Goal: Find specific page/section: Locate a particular part of the current website

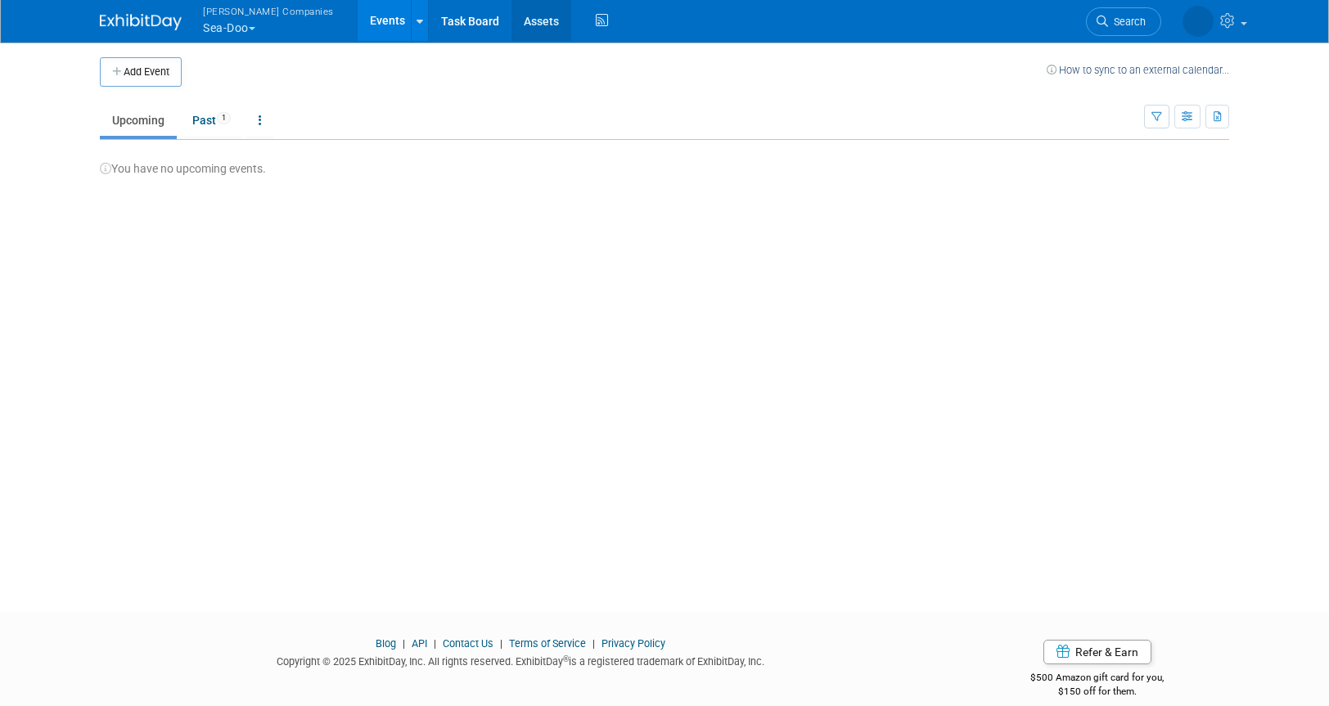
click at [512, 19] on link "Assets" at bounding box center [542, 20] width 60 height 41
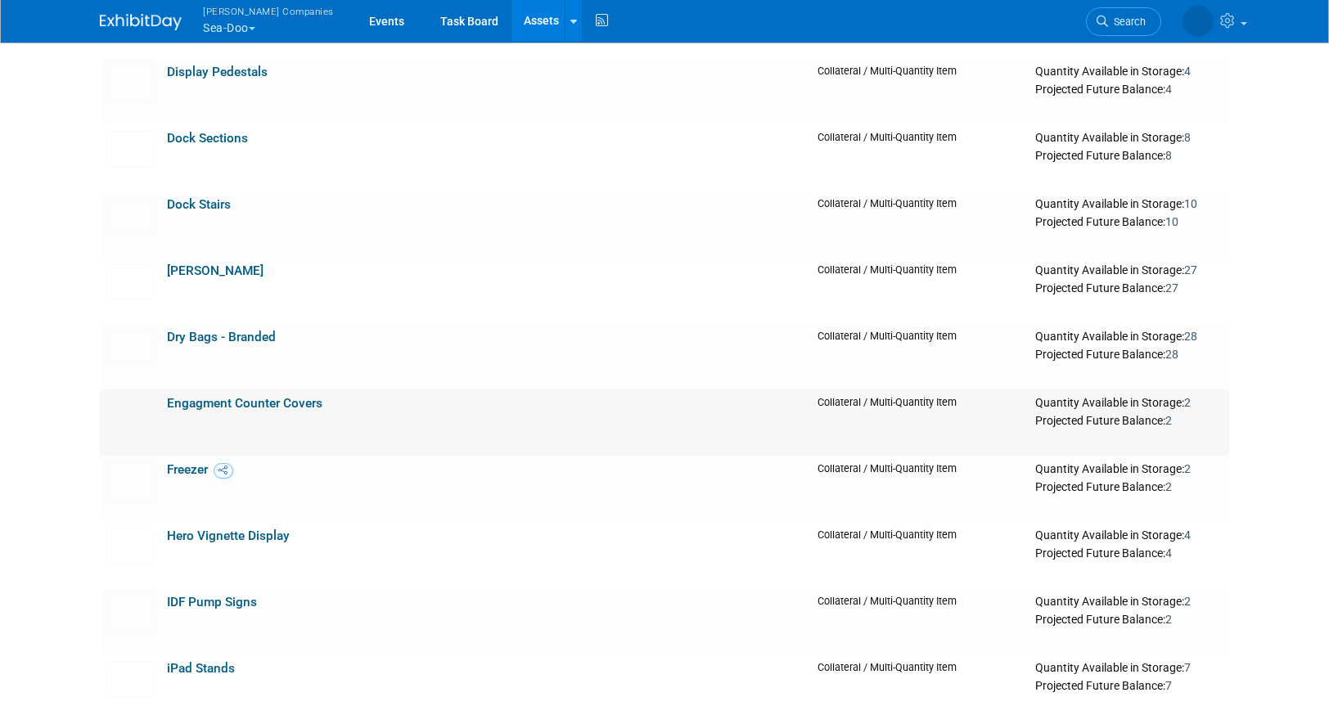
scroll to position [936, 0]
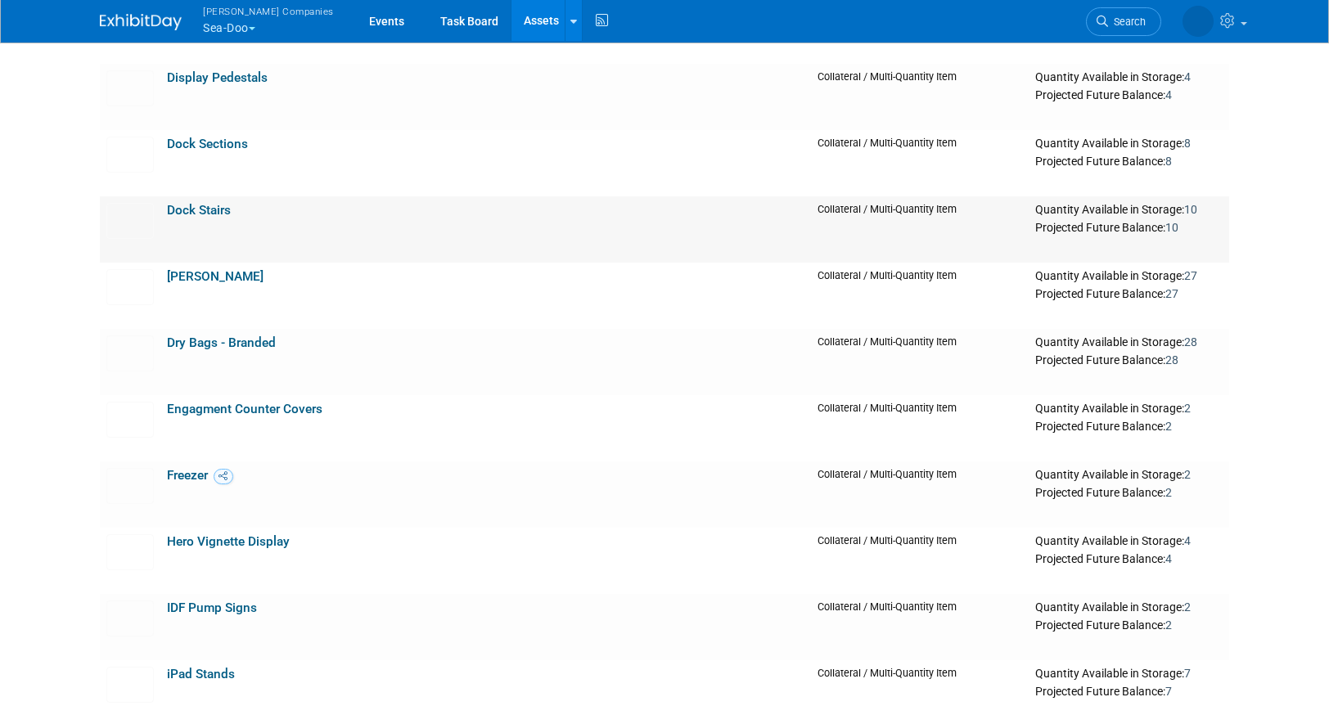
click at [209, 208] on link "Dock Stairs" at bounding box center [199, 210] width 64 height 15
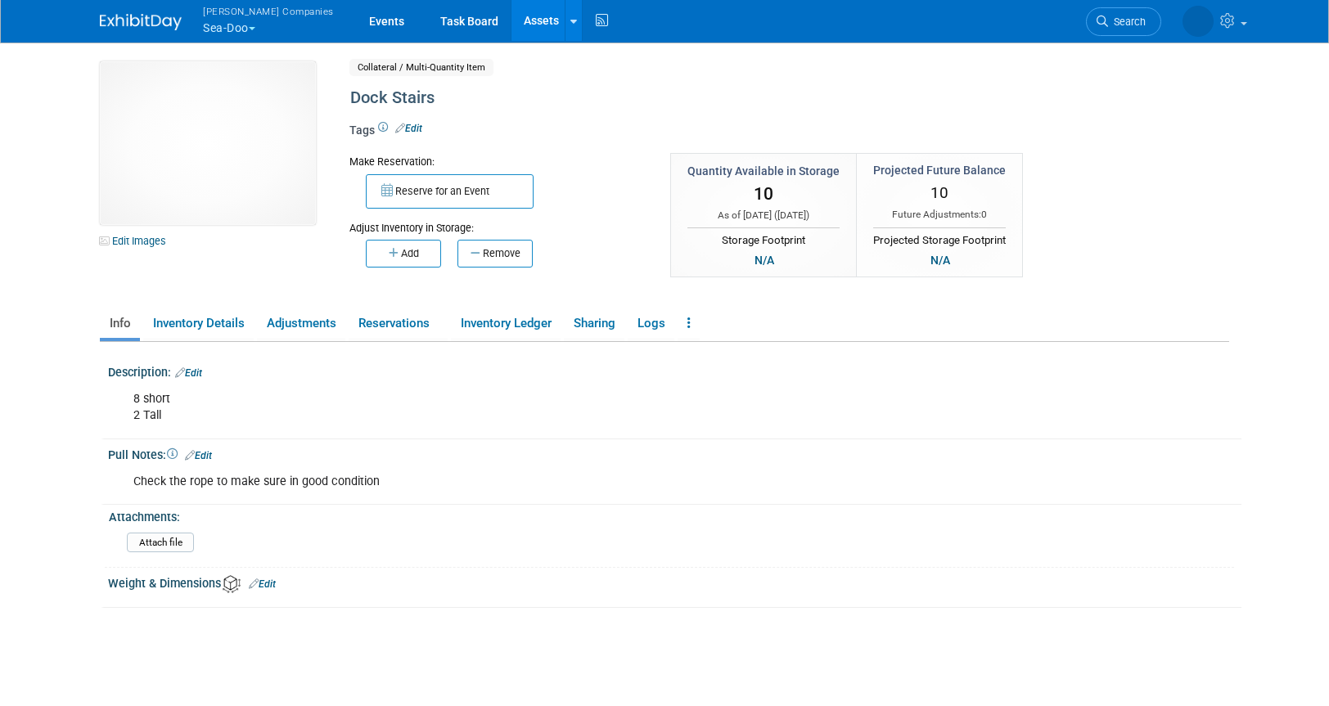
click at [157, 400] on div "8 short 2 Tall" at bounding box center [575, 407] width 906 height 49
click at [158, 399] on div "8 short 2 Tall" at bounding box center [575, 407] width 906 height 49
click at [160, 399] on div "8 short 2 Tall" at bounding box center [575, 407] width 906 height 49
click at [168, 419] on div "8 short 2 Tall" at bounding box center [575, 407] width 906 height 49
click at [168, 418] on div "8 short 2 Tall" at bounding box center [575, 407] width 906 height 49
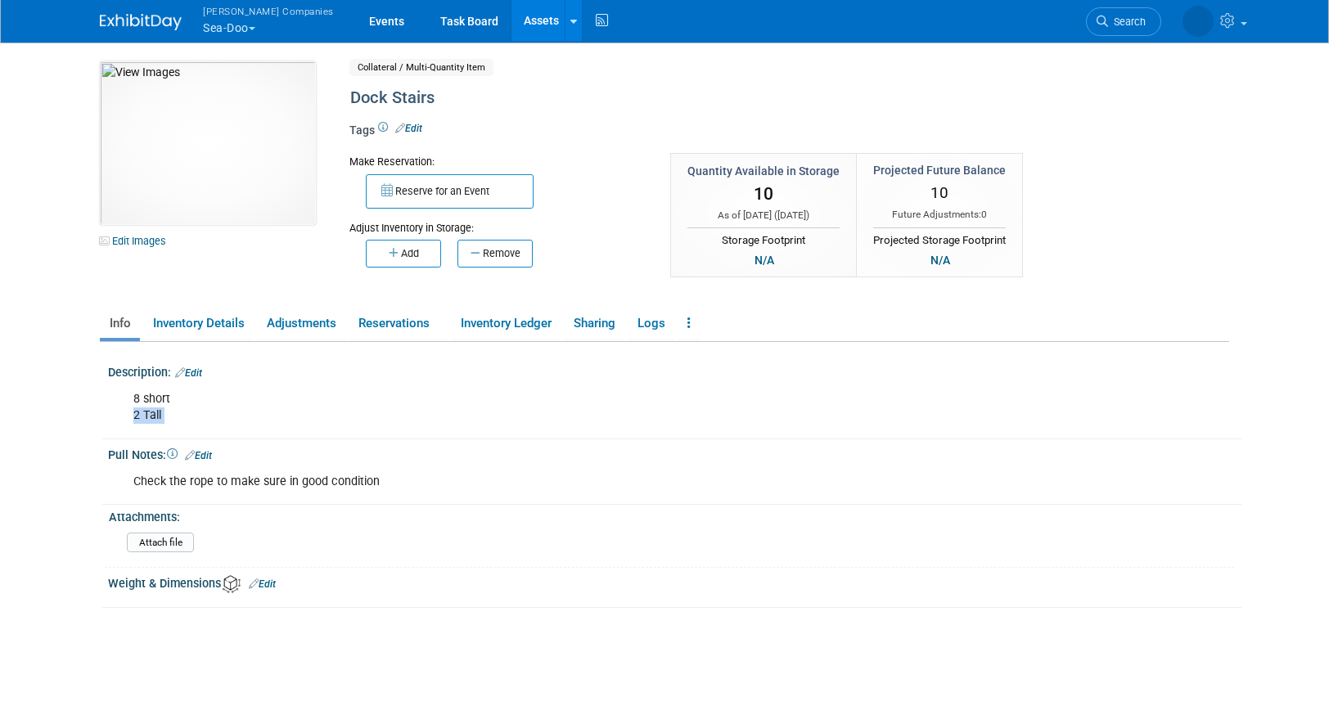
click at [175, 412] on div "8 short 2 Tall" at bounding box center [575, 407] width 906 height 49
click at [512, 27] on link "Assets" at bounding box center [542, 20] width 60 height 41
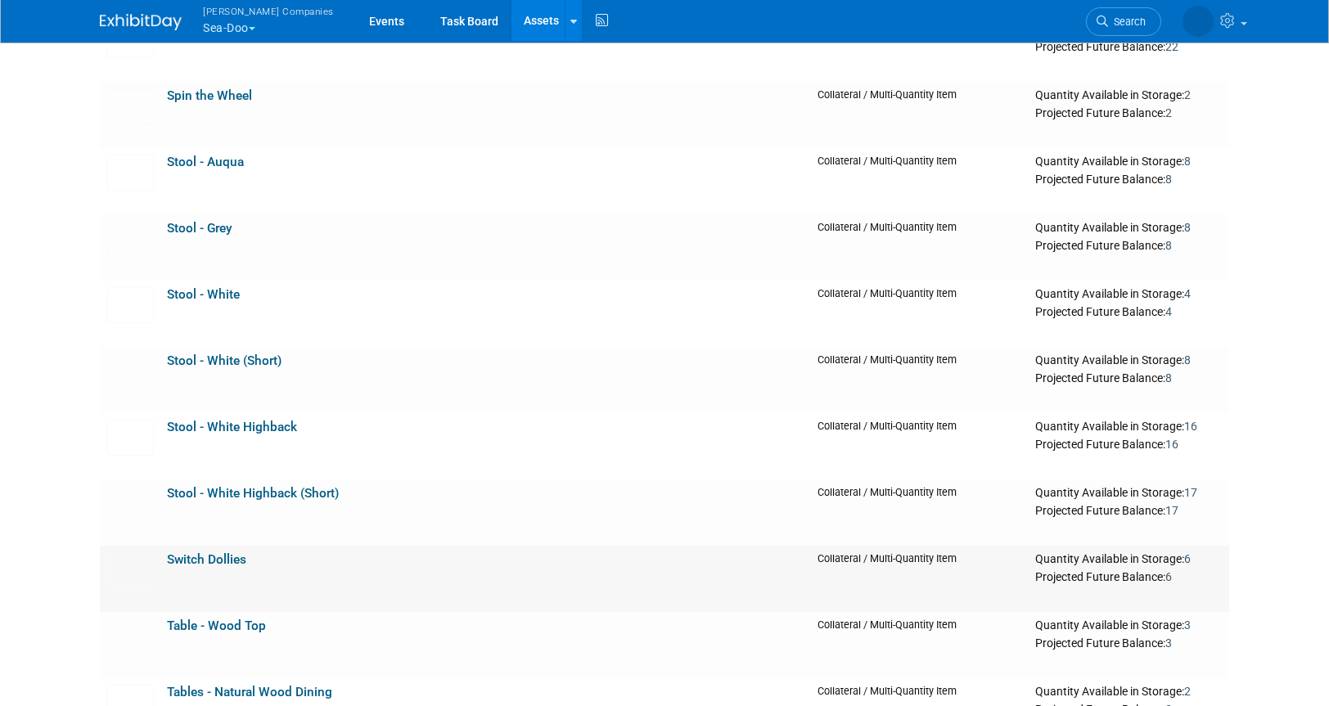
scroll to position [3534, 0]
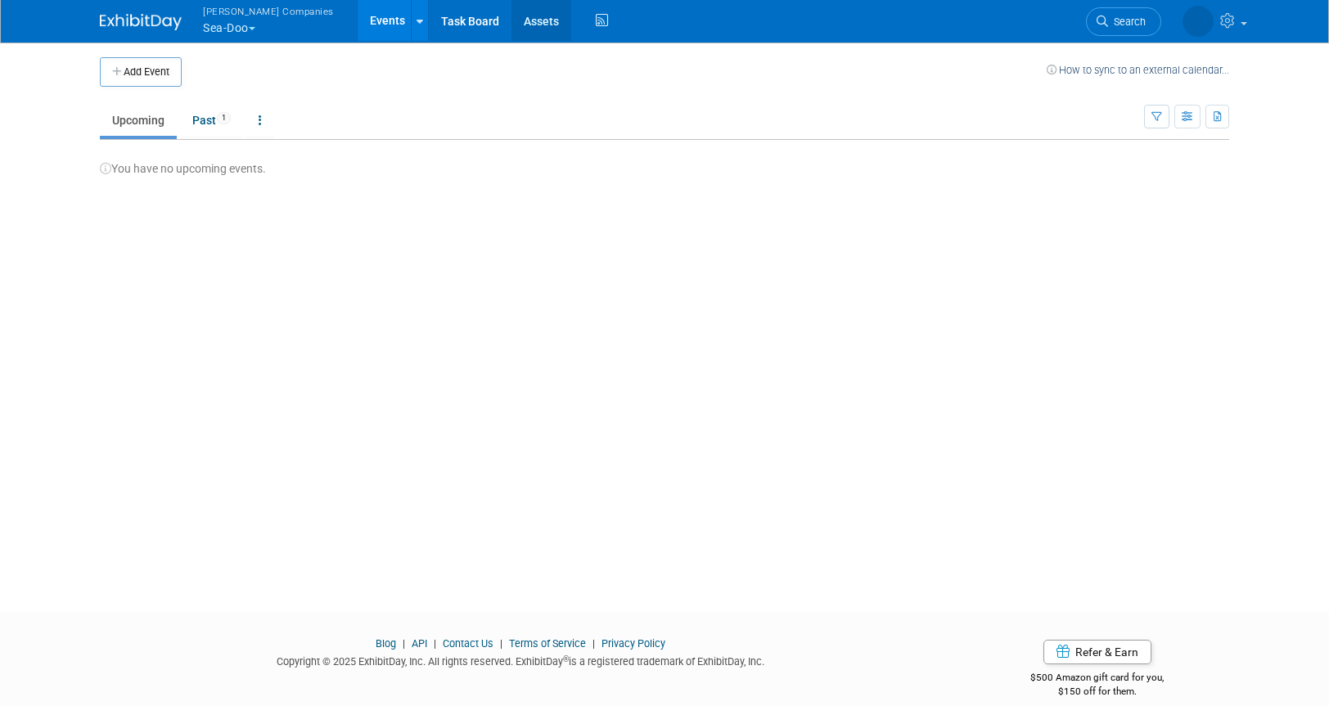
click at [512, 21] on link "Assets" at bounding box center [542, 20] width 60 height 41
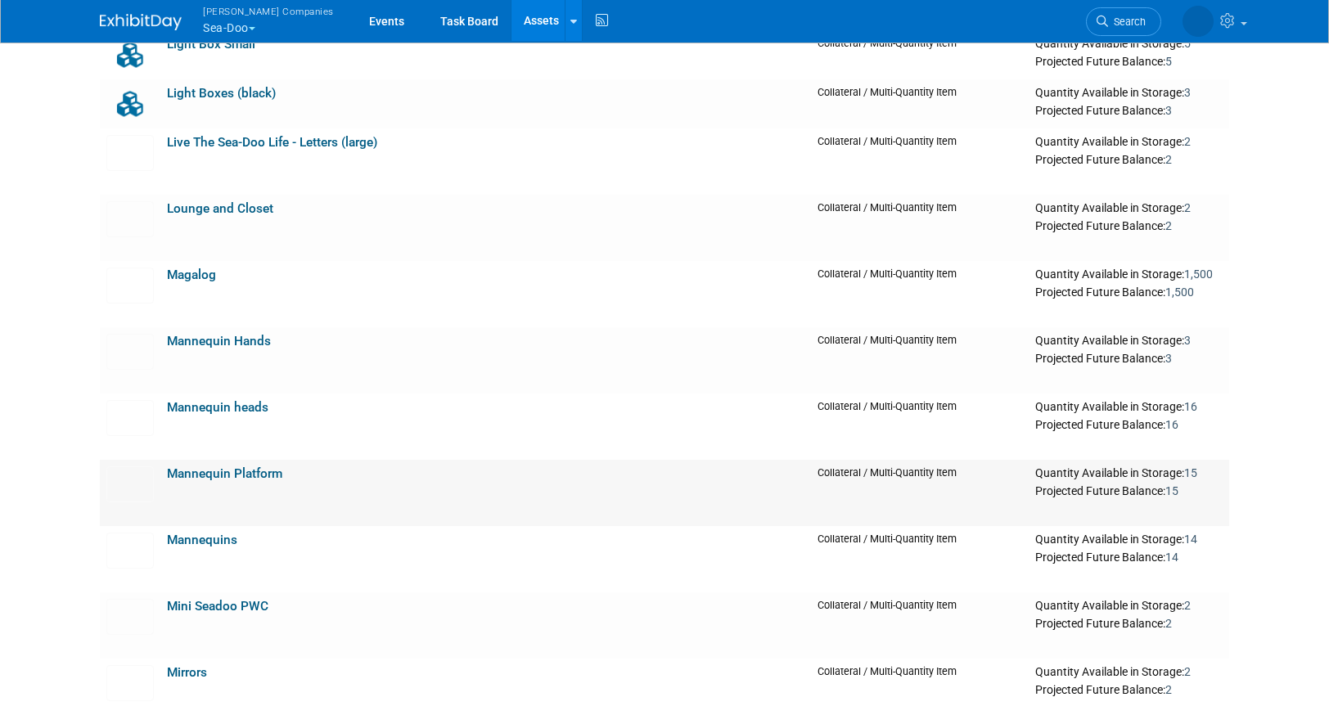
scroll to position [1812, 0]
click at [195, 539] on link "Mannequins" at bounding box center [202, 542] width 70 height 15
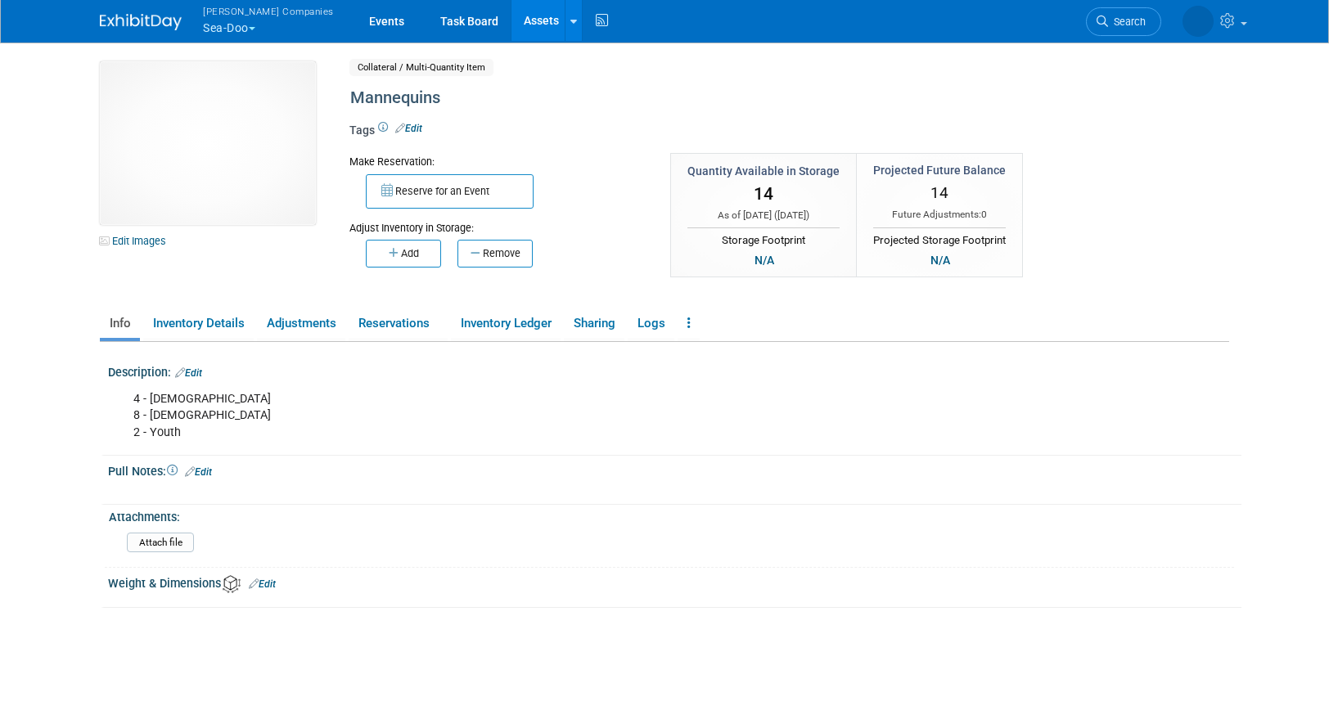
click at [166, 435] on div "4 - Male 8 - Female 2 - Youth" at bounding box center [575, 415] width 906 height 65
click at [278, 398] on div "4 - Male 8 - Female 2 - Youth" at bounding box center [575, 415] width 906 height 65
